Goal: Task Accomplishment & Management: Use online tool/utility

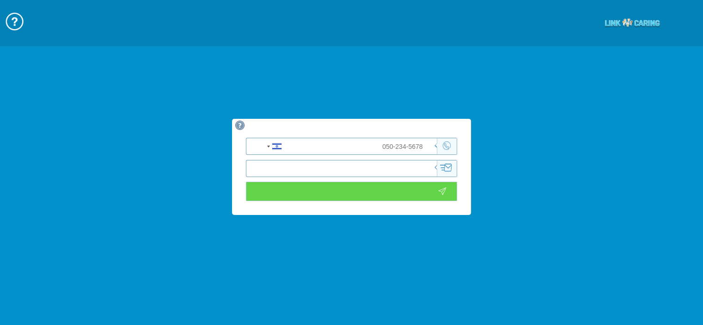
type input "כניסה לוידאו"
click at [332, 147] on input "tel" at bounding box center [370, 146] width 133 height 16
click at [422, 144] on input "0542818717" at bounding box center [370, 146] width 133 height 16
click at [390, 191] on input "כניסה לוידאו" at bounding box center [351, 191] width 211 height 19
click at [370, 187] on input "כניסה לוידאו" at bounding box center [351, 191] width 211 height 19
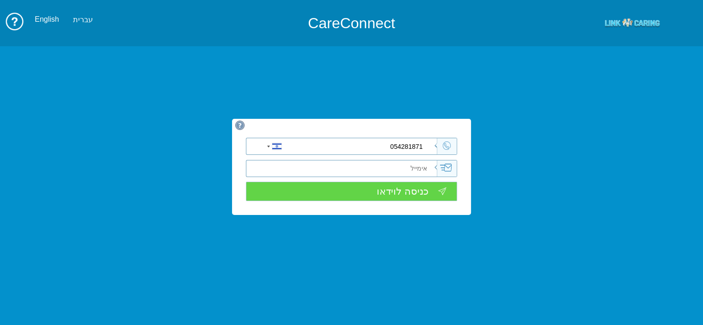
type input "0542818718"
click at [395, 186] on input "כניסה לוידאו" at bounding box center [351, 191] width 211 height 19
click at [414, 190] on input "כניסה לוידאו" at bounding box center [351, 191] width 211 height 19
